Goal: Download file/media

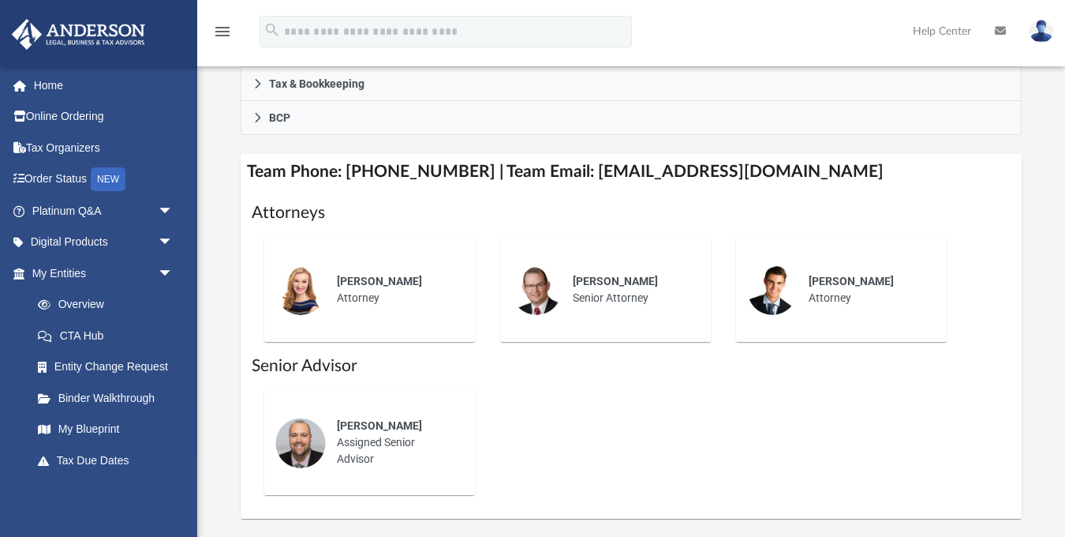
scroll to position [308, 0]
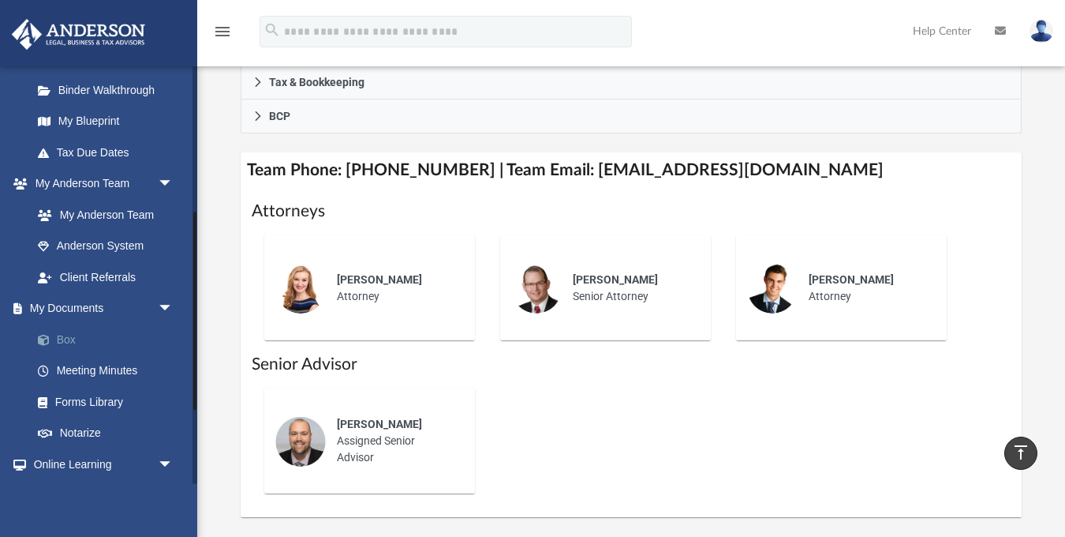
click at [65, 337] on link "Box" at bounding box center [109, 340] width 175 height 32
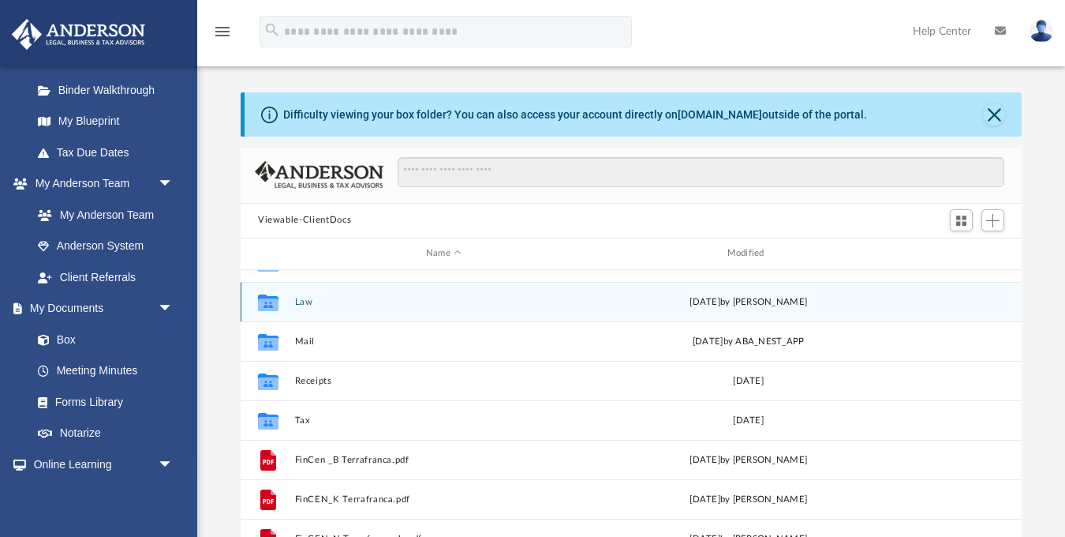
click at [291, 309] on div "Collaborated Folder Law [DATE] by [PERSON_NAME]" at bounding box center [631, 301] width 781 height 39
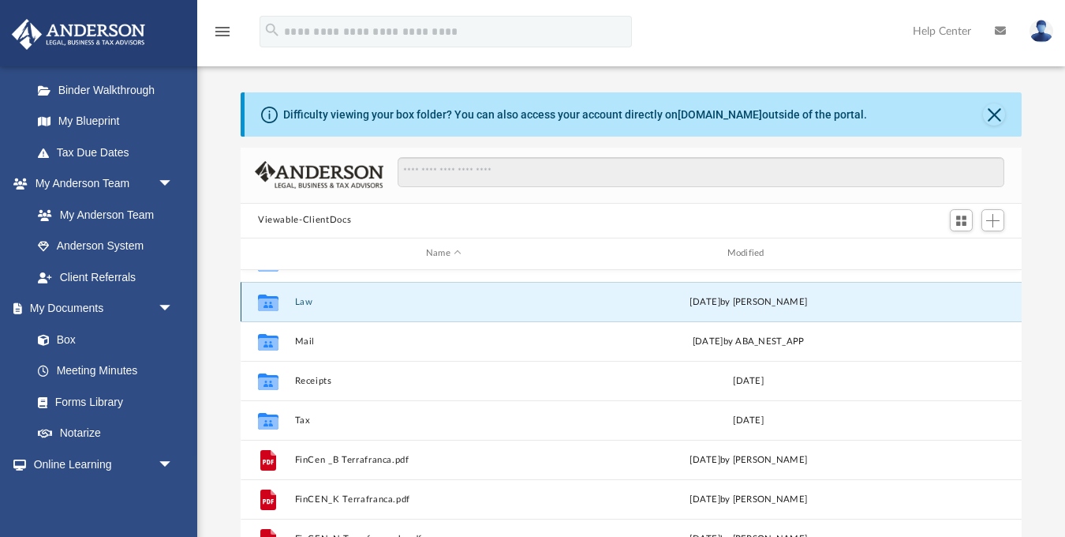
click at [287, 302] on div "Collaborated Folder" at bounding box center [268, 301] width 39 height 25
click at [309, 298] on button "Law" at bounding box center [444, 301] width 298 height 10
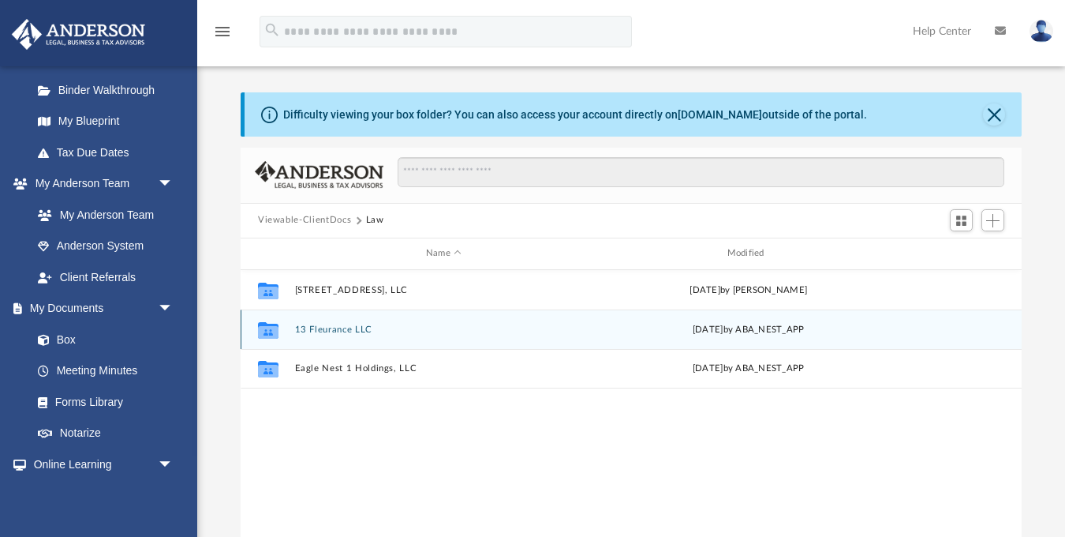
click at [327, 328] on button "13 Fleurance LLC" at bounding box center [444, 329] width 298 height 10
click at [341, 328] on button "Initial Docs" at bounding box center [444, 329] width 298 height 10
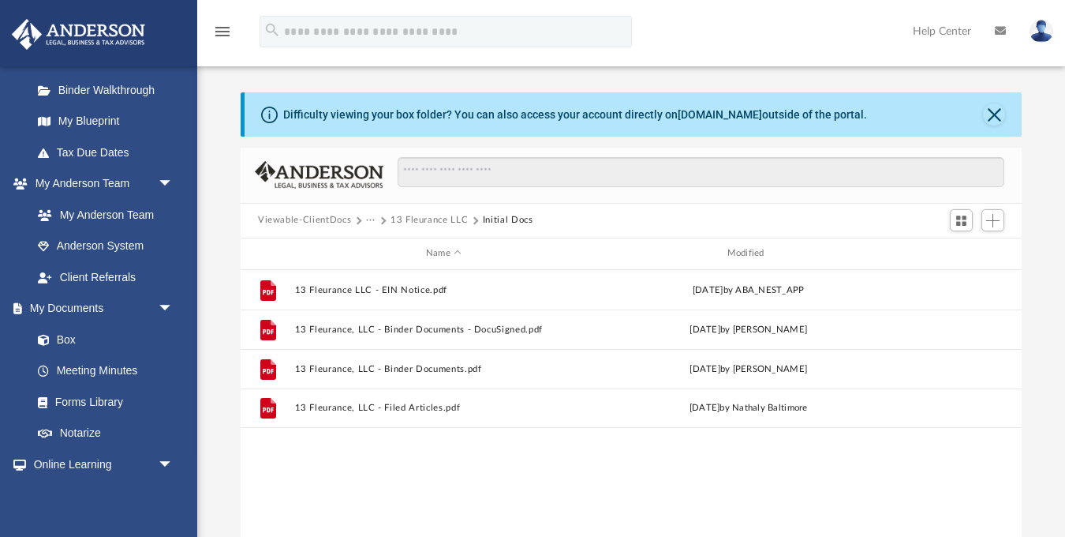
click at [446, 220] on button "13 Fleurance LLC" at bounding box center [429, 220] width 77 height 14
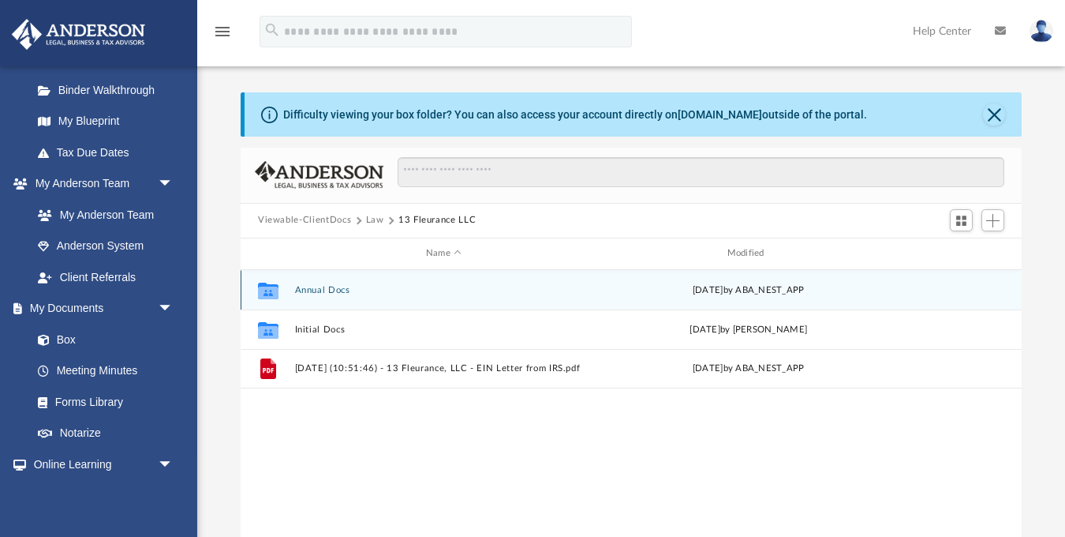
click at [326, 290] on button "Annual Docs" at bounding box center [444, 289] width 298 height 10
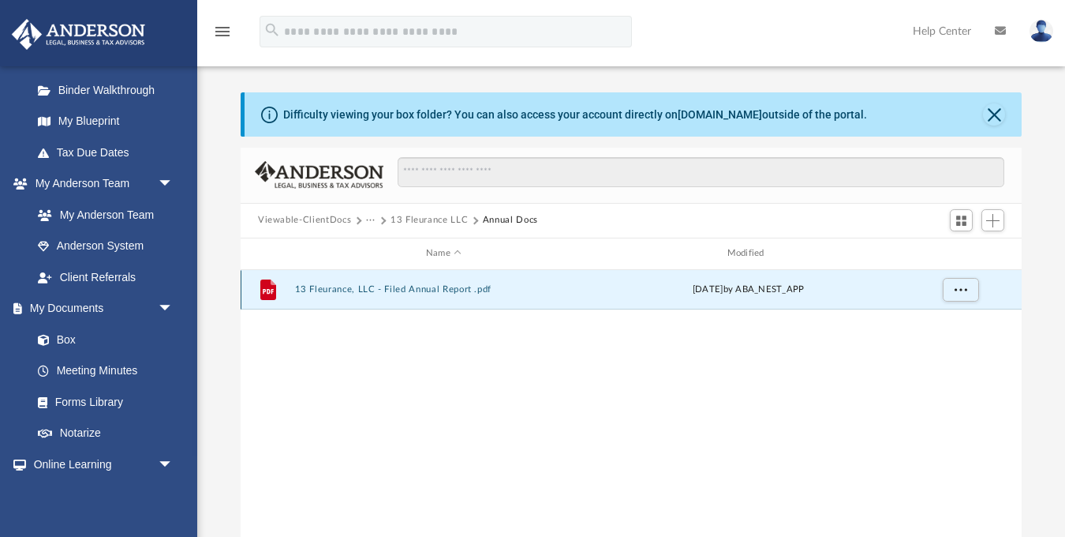
click at [368, 290] on button "13 Fleurance, LLC - Filed Annual Report .pdf" at bounding box center [444, 289] width 298 height 10
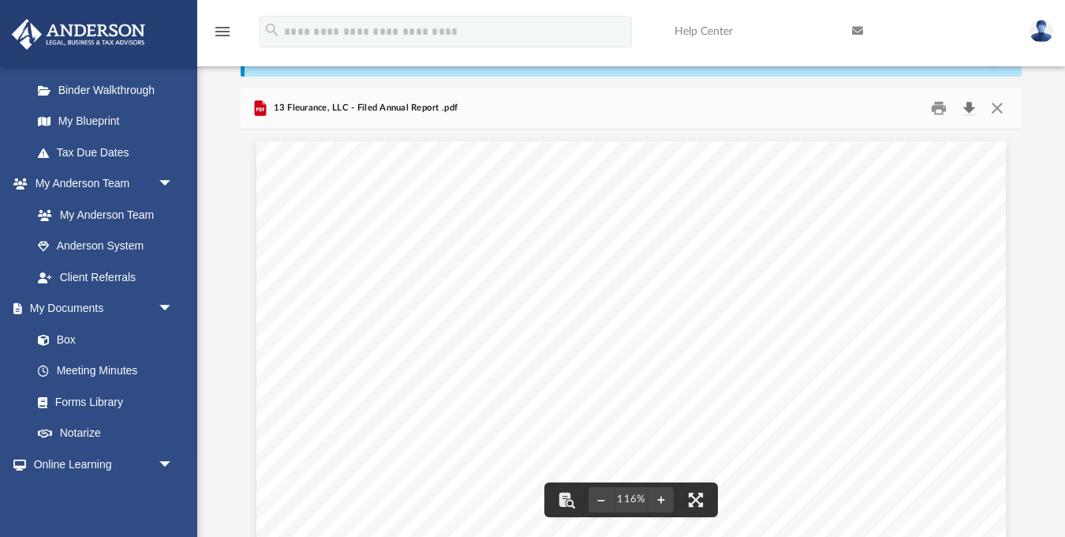
click at [967, 108] on button "Download" at bounding box center [969, 107] width 28 height 24
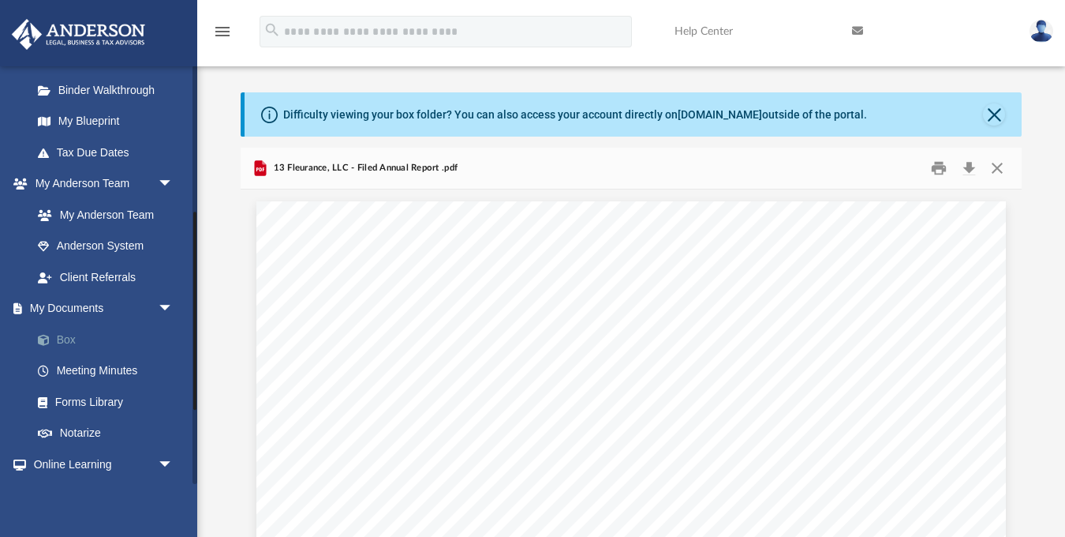
click at [67, 343] on link "Box" at bounding box center [109, 340] width 175 height 32
click at [66, 337] on link "Box" at bounding box center [109, 340] width 175 height 32
click at [47, 335] on span at bounding box center [52, 340] width 10 height 11
click at [997, 170] on button "Close" at bounding box center [997, 167] width 28 height 24
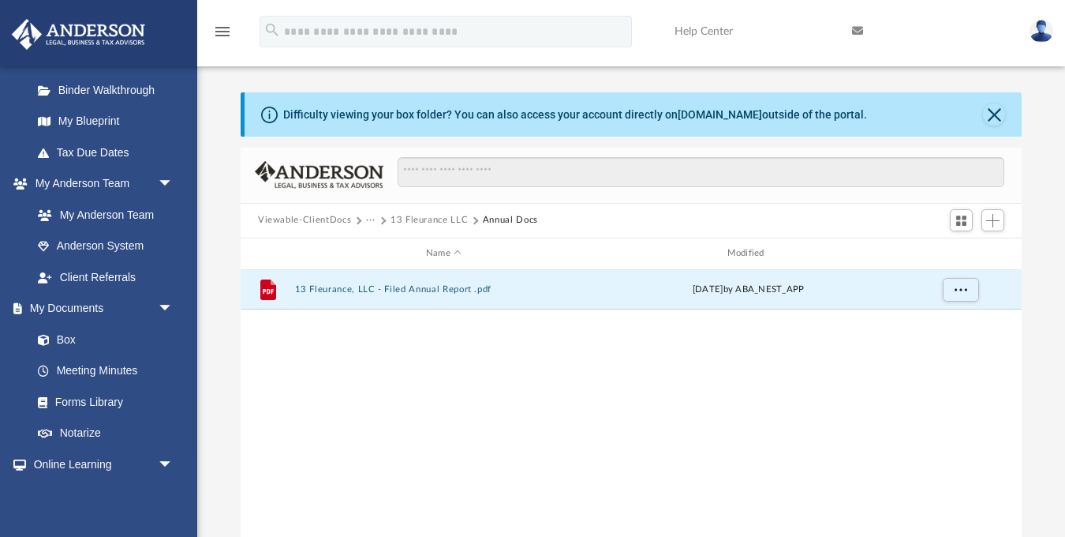
click at [415, 221] on button "13 Fleurance LLC" at bounding box center [429, 220] width 77 height 14
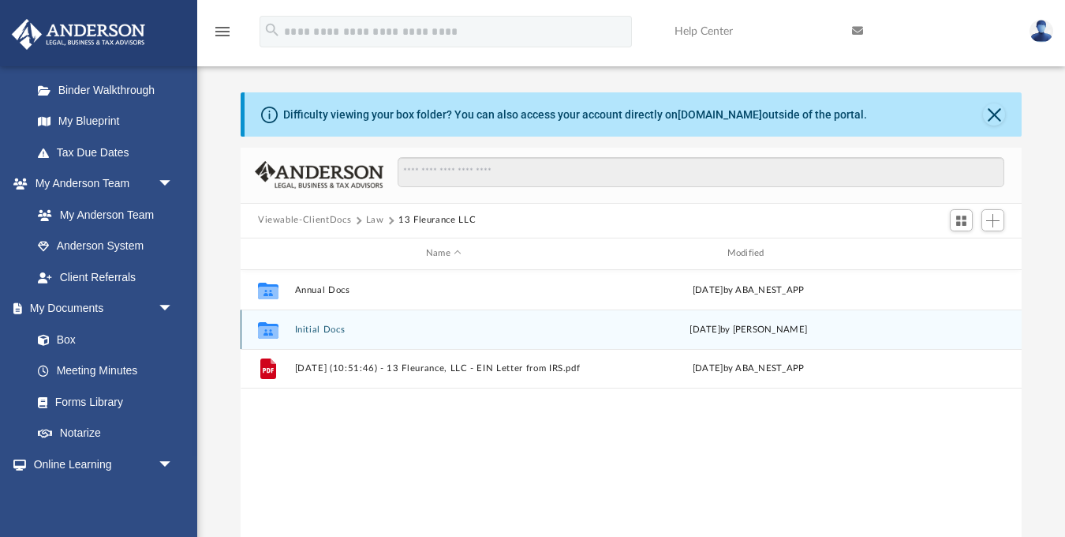
click at [314, 331] on button "Initial Docs" at bounding box center [444, 329] width 298 height 10
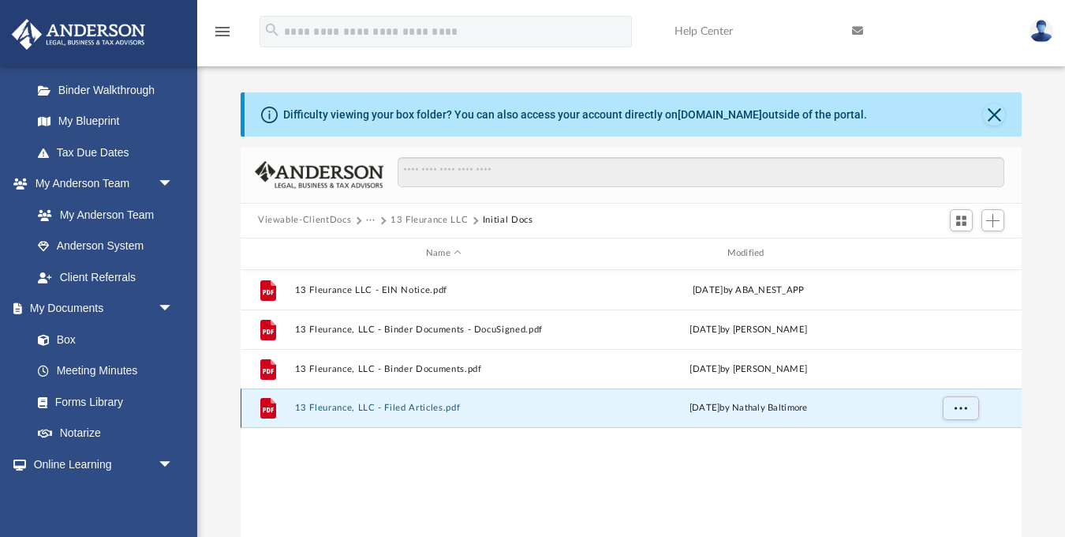
click at [419, 410] on button "13 Fleurance, LLC - Filed Articles.pdf" at bounding box center [444, 407] width 298 height 10
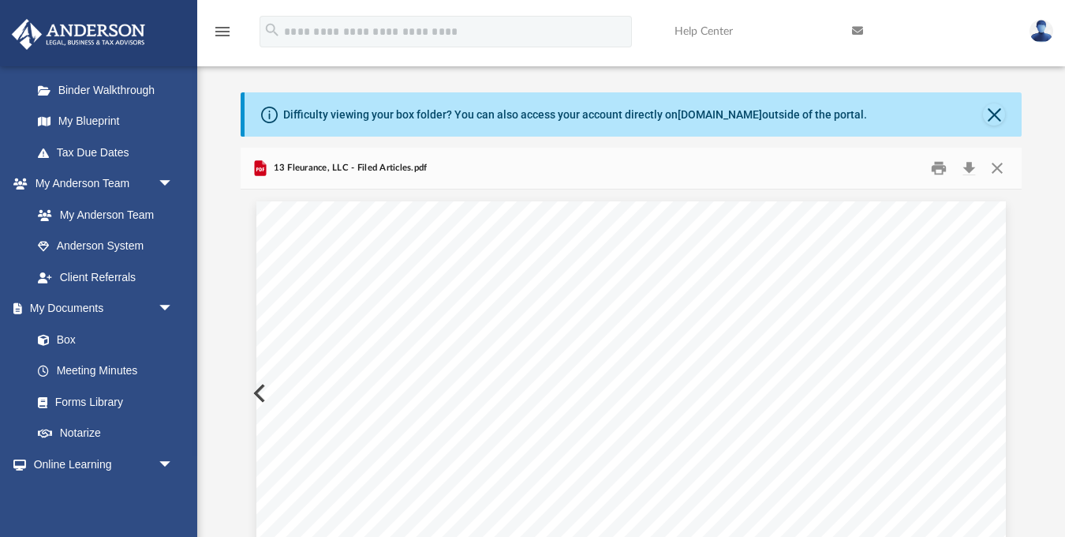
click at [997, 168] on button "Close" at bounding box center [997, 167] width 28 height 24
